Goal: Task Accomplishment & Management: Manage account settings

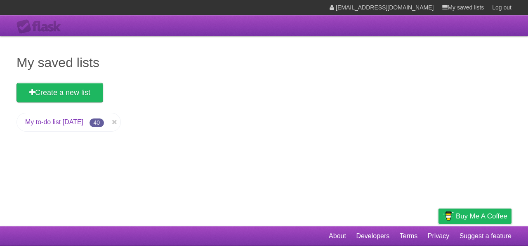
click at [47, 129] on li "My to-do list [DATE] 40" at bounding box center [68, 122] width 104 height 19
click at [64, 119] on link "My to-do list [DATE]" at bounding box center [54, 122] width 58 height 7
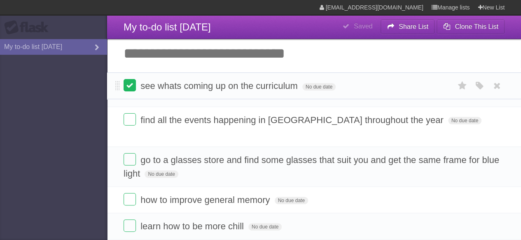
drag, startPoint x: 118, startPoint y: 80, endPoint x: 124, endPoint y: 84, distance: 7.4
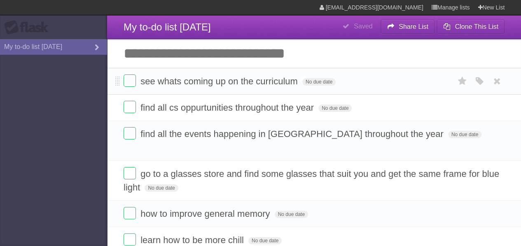
drag, startPoint x: 291, startPoint y: 83, endPoint x: 259, endPoint y: 83, distance: 31.7
click at [259, 83] on span "see whats coming up on the curriculum" at bounding box center [221, 81] width 160 height 10
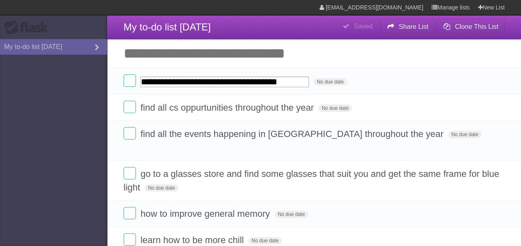
click at [388, 65] on input "Add another task" at bounding box center [314, 53] width 414 height 29
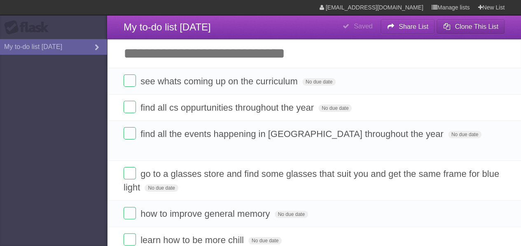
click at [486, 25] on b "Clone This List" at bounding box center [477, 26] width 44 height 7
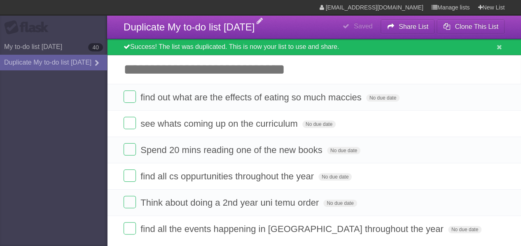
click at [199, 31] on span "Duplicate My to-do list 08/30/2025" at bounding box center [189, 26] width 131 height 11
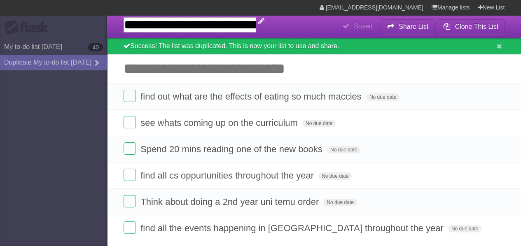
click at [199, 31] on input "**********" at bounding box center [190, 24] width 133 height 15
type input "*********"
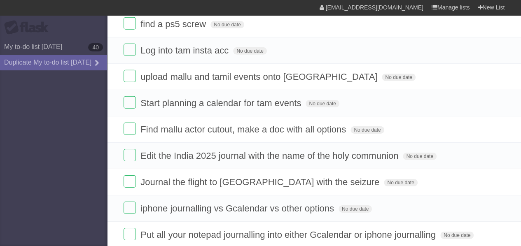
scroll to position [1398, 0]
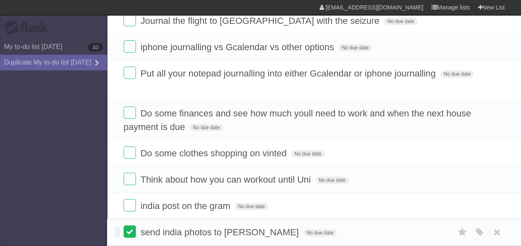
click at [131, 226] on label at bounding box center [130, 232] width 12 height 12
click at [129, 199] on label at bounding box center [130, 205] width 12 height 12
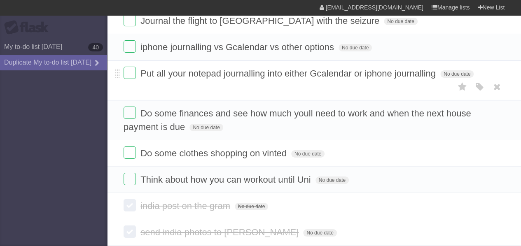
click at [499, 199] on icon at bounding box center [498, 206] width 12 height 14
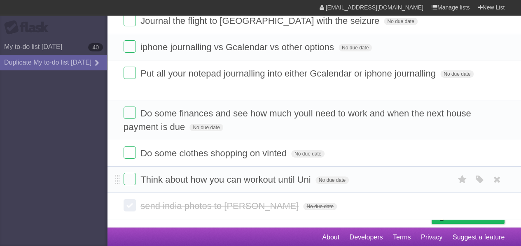
scroll to position [1372, 0]
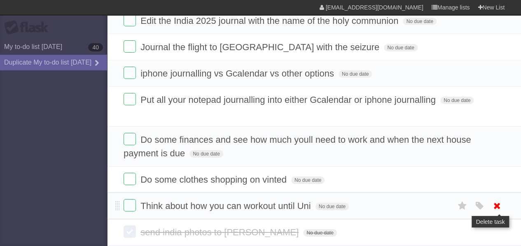
click at [494, 199] on icon at bounding box center [498, 206] width 12 height 14
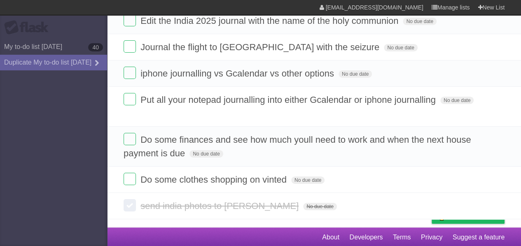
scroll to position [1346, 0]
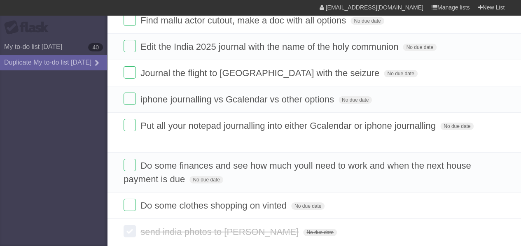
click at [495, 199] on icon at bounding box center [498, 206] width 12 height 14
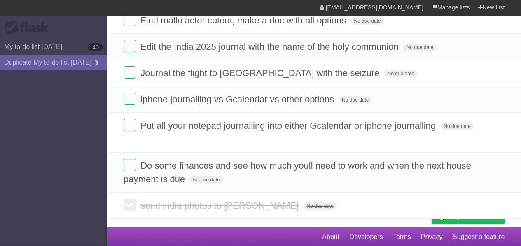
scroll to position [1320, 0]
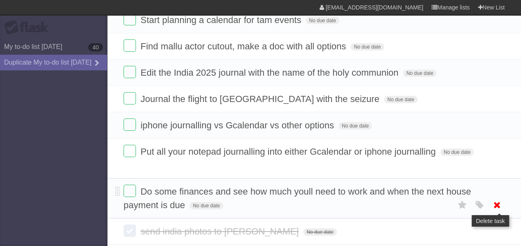
click at [499, 199] on icon at bounding box center [498, 206] width 12 height 14
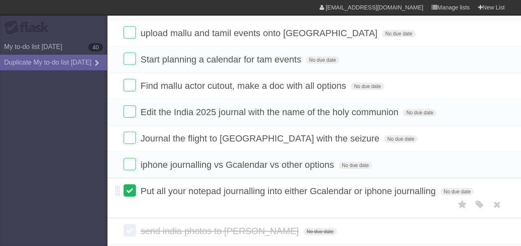
click at [133, 185] on label at bounding box center [130, 191] width 12 height 12
click at [132, 158] on label at bounding box center [130, 164] width 12 height 12
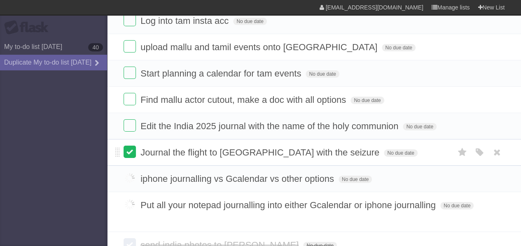
click at [130, 113] on li "Edit the India 2025 journal with the name of the holy communion No due date Whi…" at bounding box center [314, 126] width 414 height 27
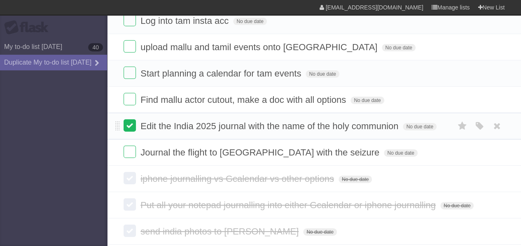
click at [129, 120] on label at bounding box center [130, 126] width 12 height 12
click at [134, 93] on label at bounding box center [130, 99] width 12 height 12
click at [125, 67] on label at bounding box center [130, 73] width 12 height 12
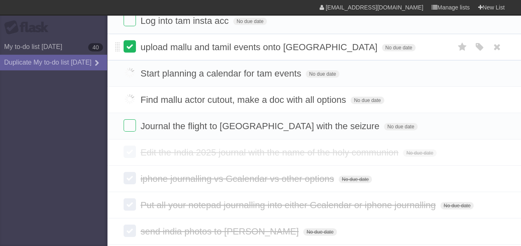
click at [127, 40] on label at bounding box center [130, 46] width 12 height 12
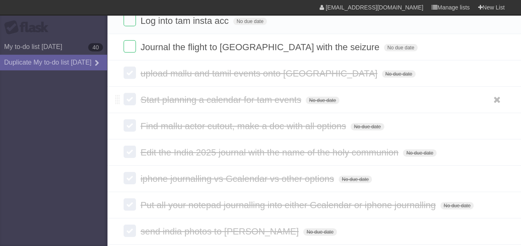
scroll to position [1142, 0]
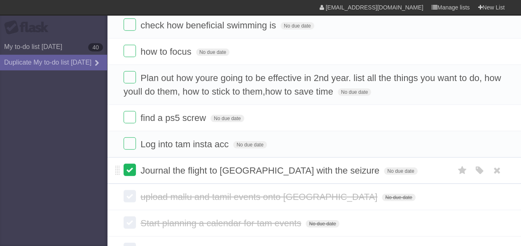
click at [134, 164] on label at bounding box center [130, 170] width 12 height 12
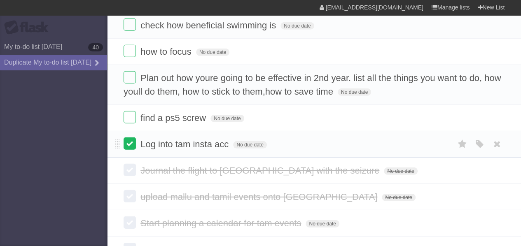
click at [126, 138] on label at bounding box center [130, 144] width 12 height 12
click at [127, 111] on label at bounding box center [130, 117] width 12 height 12
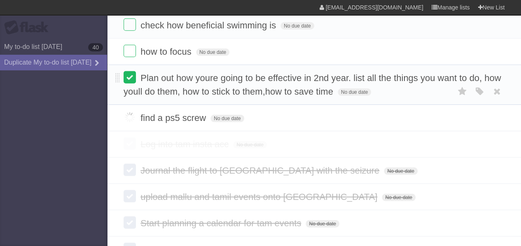
click at [125, 71] on label at bounding box center [130, 77] width 12 height 12
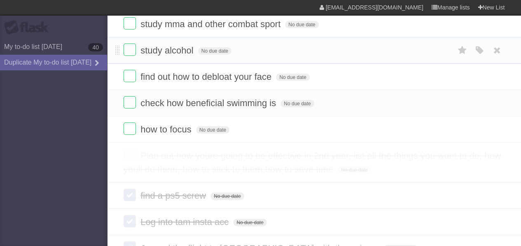
scroll to position [1019, 0]
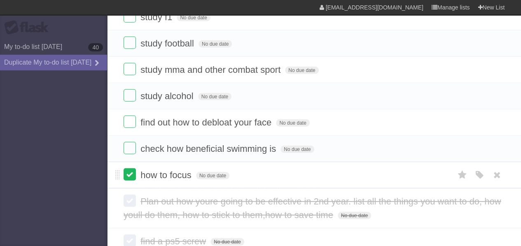
click at [134, 169] on label at bounding box center [130, 175] width 12 height 12
click at [133, 169] on label at bounding box center [130, 175] width 12 height 12
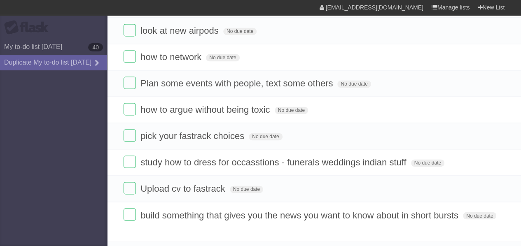
scroll to position [565, 0]
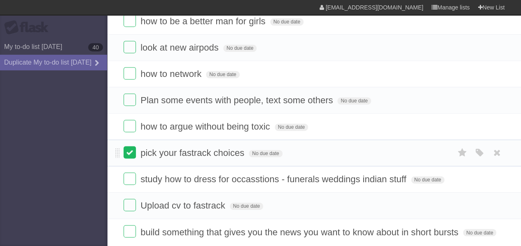
click at [129, 146] on label at bounding box center [130, 152] width 12 height 12
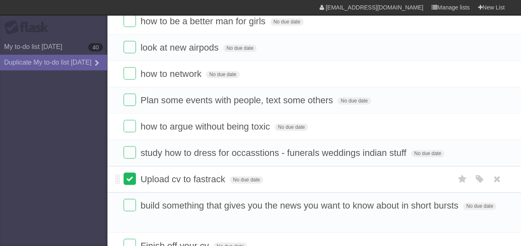
click at [124, 173] on label at bounding box center [130, 179] width 12 height 12
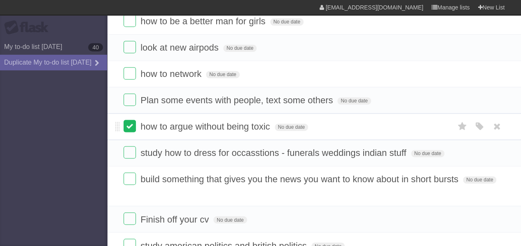
scroll to position [524, 0]
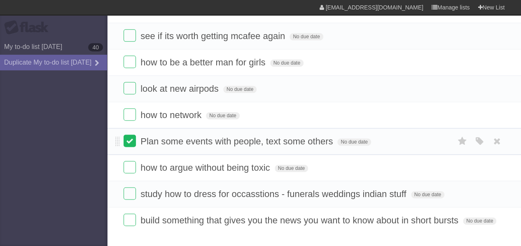
click at [128, 135] on label at bounding box center [130, 141] width 12 height 12
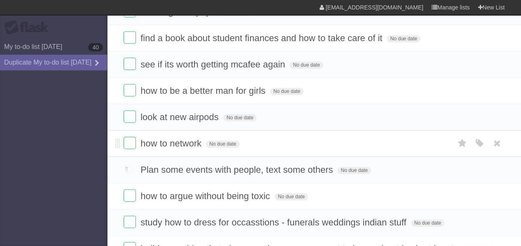
scroll to position [483, 0]
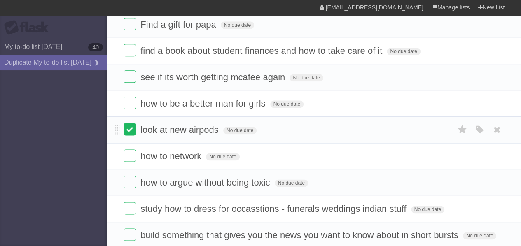
click at [130, 123] on label at bounding box center [130, 129] width 12 height 12
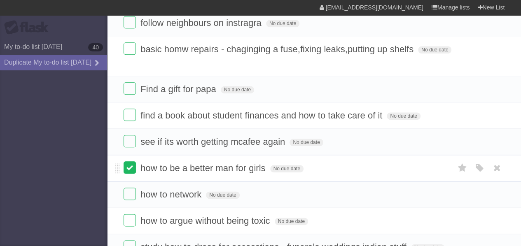
scroll to position [401, 0]
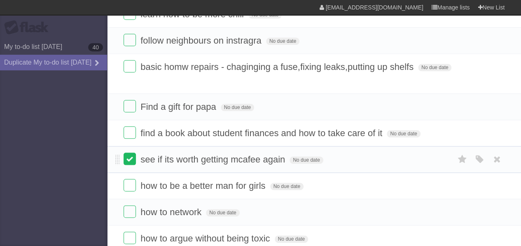
click at [133, 153] on label at bounding box center [130, 159] width 12 height 12
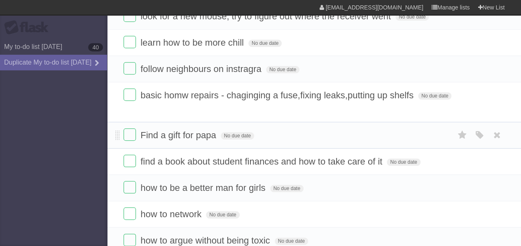
scroll to position [359, 0]
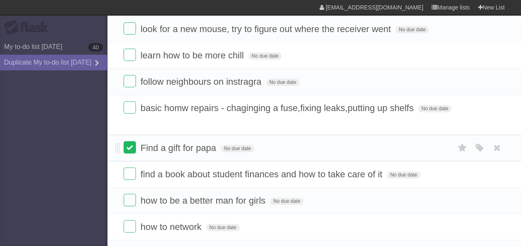
click at [127, 141] on label at bounding box center [130, 147] width 12 height 12
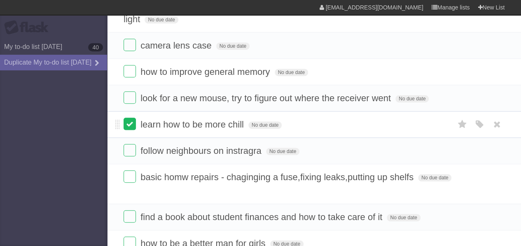
scroll to position [277, 0]
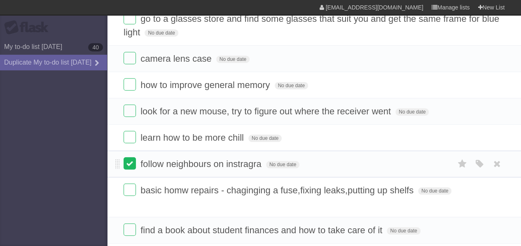
click at [132, 157] on label at bounding box center [130, 163] width 12 height 12
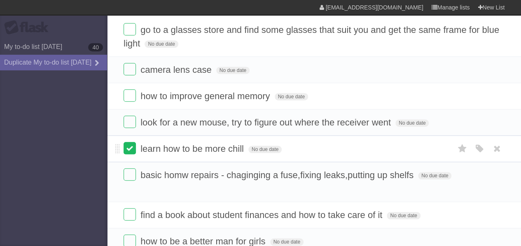
scroll to position [236, 0]
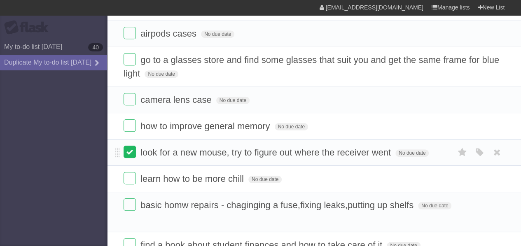
click at [133, 146] on label at bounding box center [130, 152] width 12 height 12
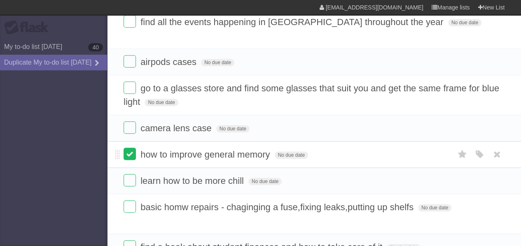
scroll to position [195, 0]
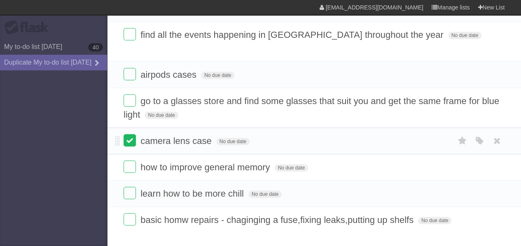
click at [132, 134] on label at bounding box center [130, 140] width 12 height 12
click at [134, 94] on label at bounding box center [130, 100] width 12 height 12
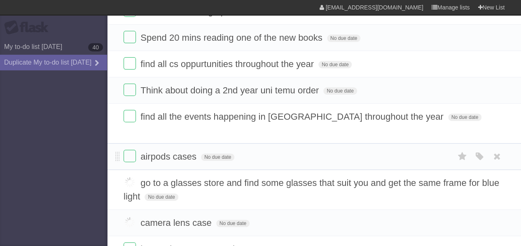
scroll to position [112, 0]
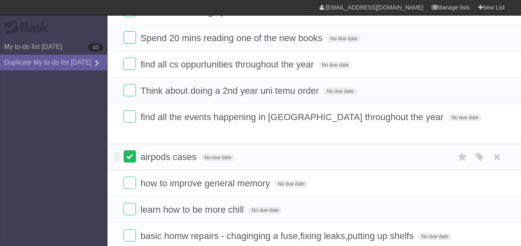
click at [129, 150] on label at bounding box center [130, 156] width 12 height 12
click at [129, 115] on label at bounding box center [130, 116] width 12 height 12
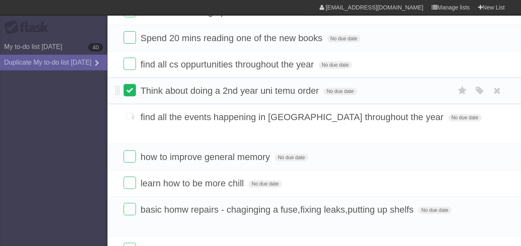
click at [129, 91] on label at bounding box center [130, 90] width 12 height 12
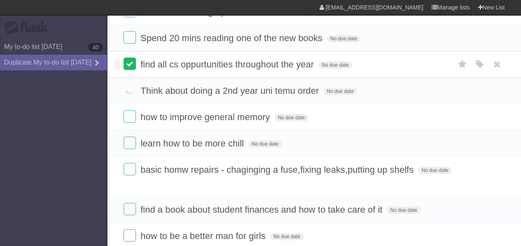
click at [131, 66] on label at bounding box center [130, 64] width 12 height 12
click at [131, 42] on label at bounding box center [130, 37] width 12 height 12
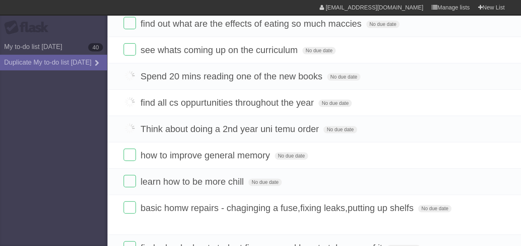
scroll to position [0, 0]
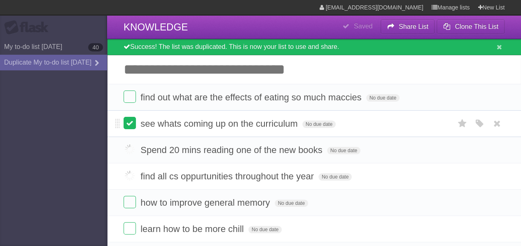
click at [131, 123] on label at bounding box center [130, 123] width 12 height 12
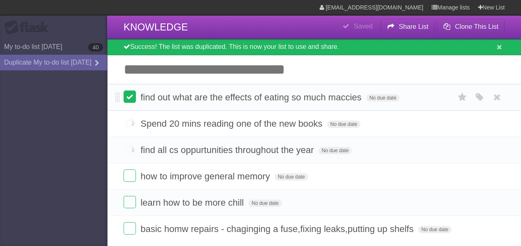
click at [128, 101] on label at bounding box center [130, 97] width 12 height 12
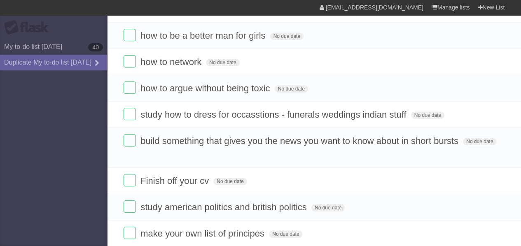
scroll to position [165, 0]
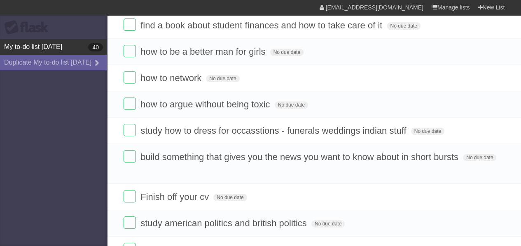
click at [56, 49] on link "My to-do list 08/30/2025 40" at bounding box center [53, 47] width 107 height 16
